Goal: Information Seeking & Learning: Learn about a topic

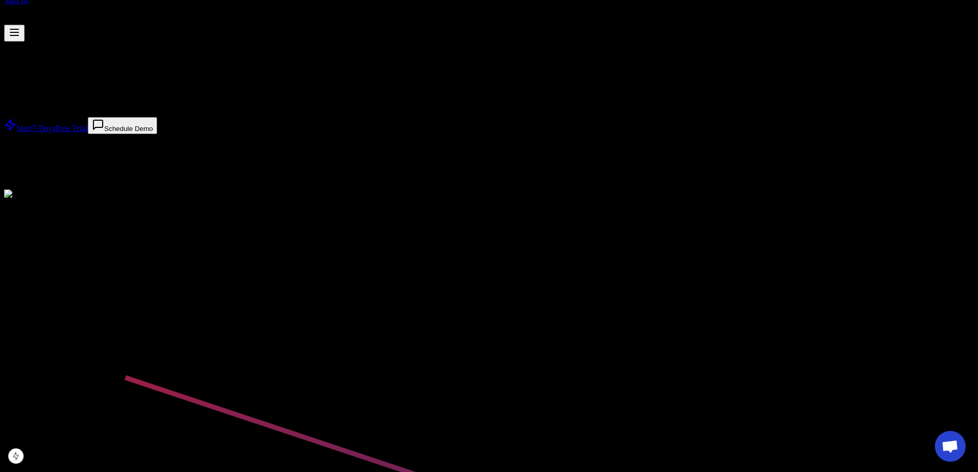
scroll to position [68, 0]
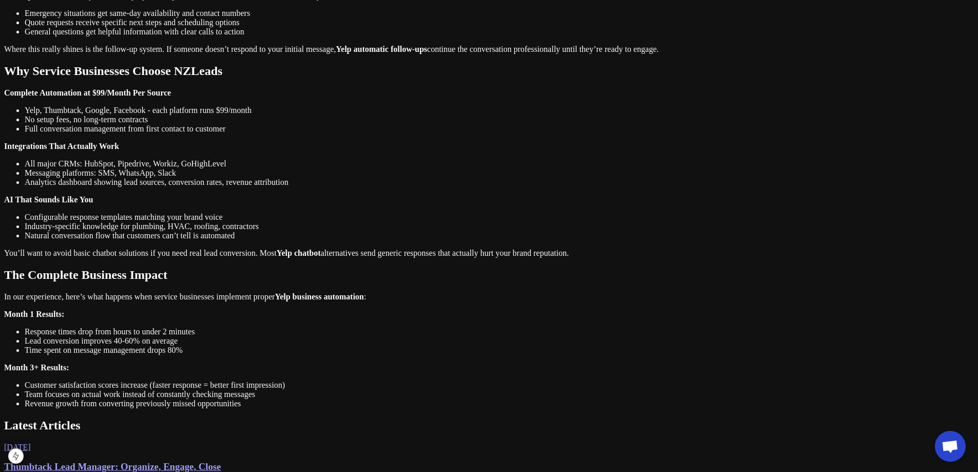
scroll to position [685, 0]
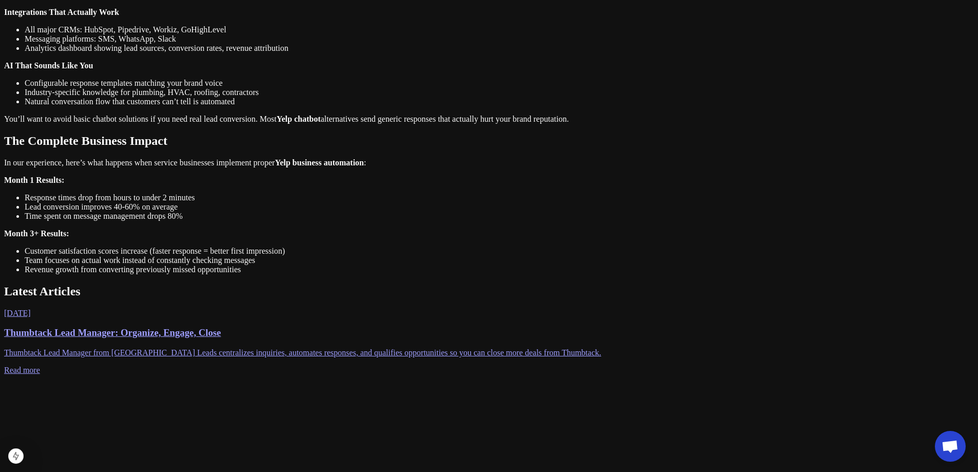
scroll to position [822, 0]
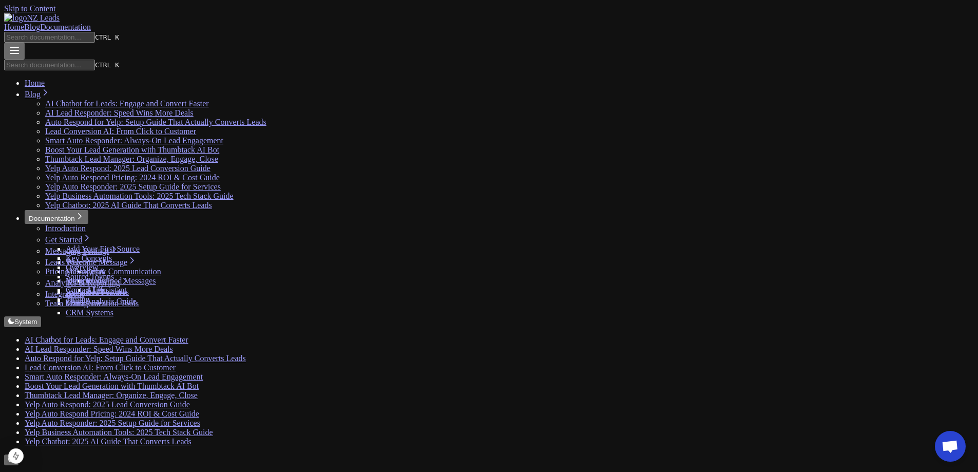
scroll to position [714, 0]
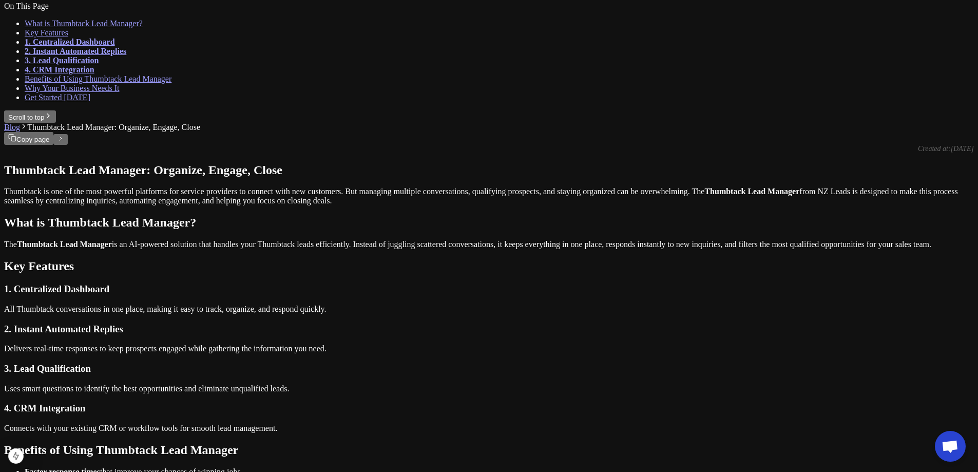
scroll to position [483, 0]
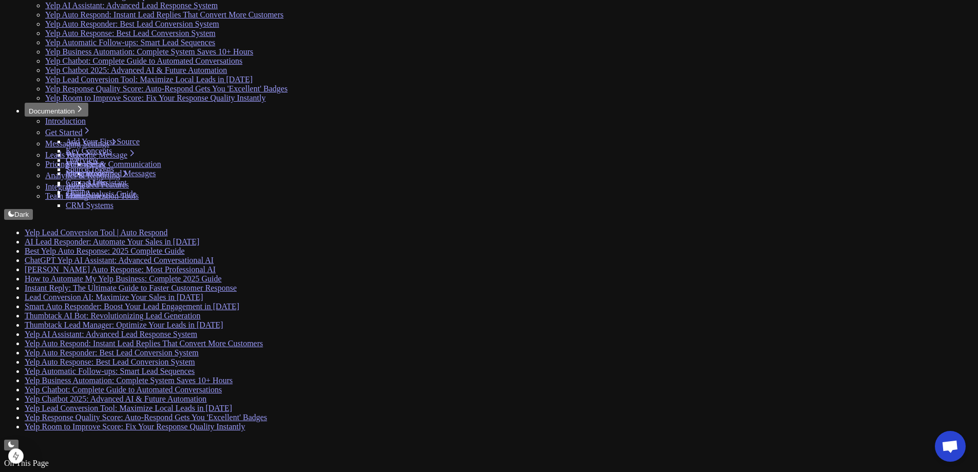
scroll to position [404, 0]
